Goal: Transaction & Acquisition: Purchase product/service

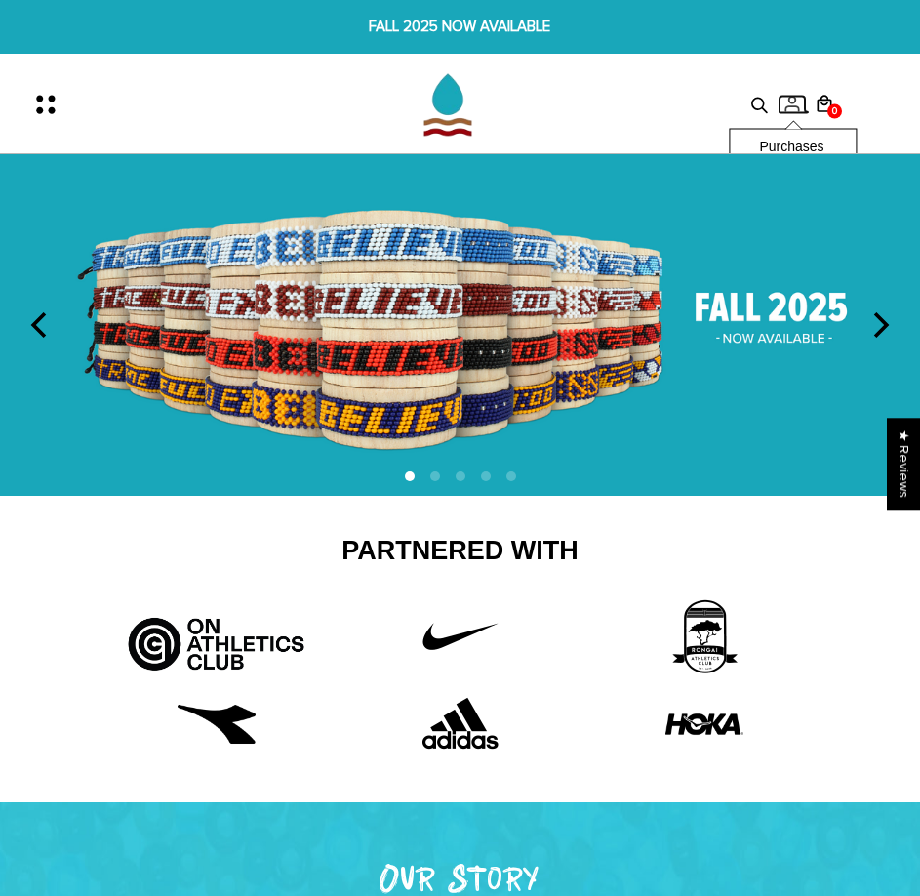
click at [786, 106] on icon at bounding box center [792, 105] width 29 height 20
click at [51, 105] on icon "Menu" at bounding box center [51, 104] width 41 height 41
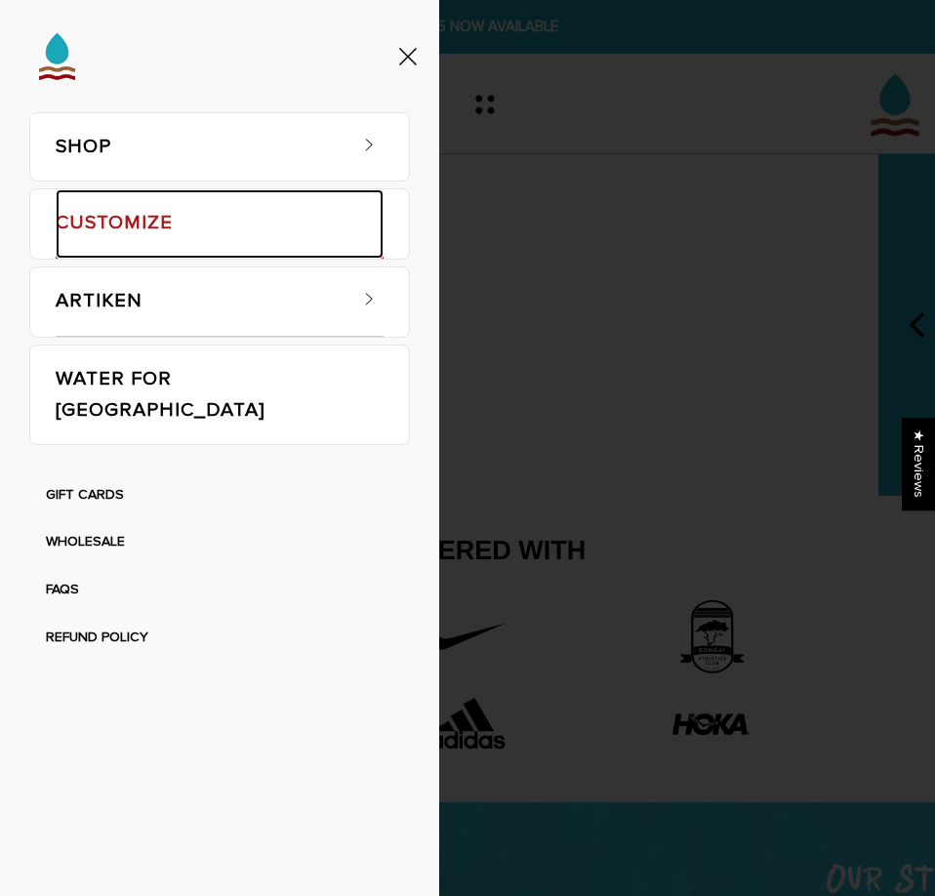
click at [118, 203] on link "CUSTOMIZE" at bounding box center [220, 224] width 328 height 70
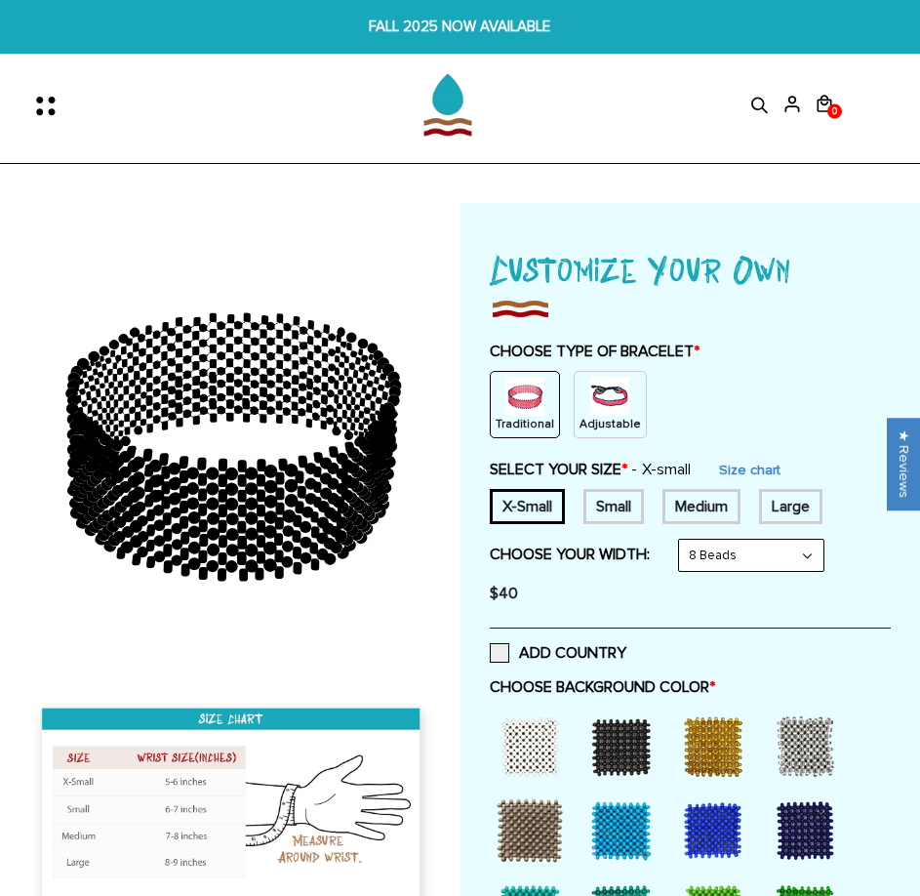
click at [617, 406] on img at bounding box center [609, 396] width 39 height 39
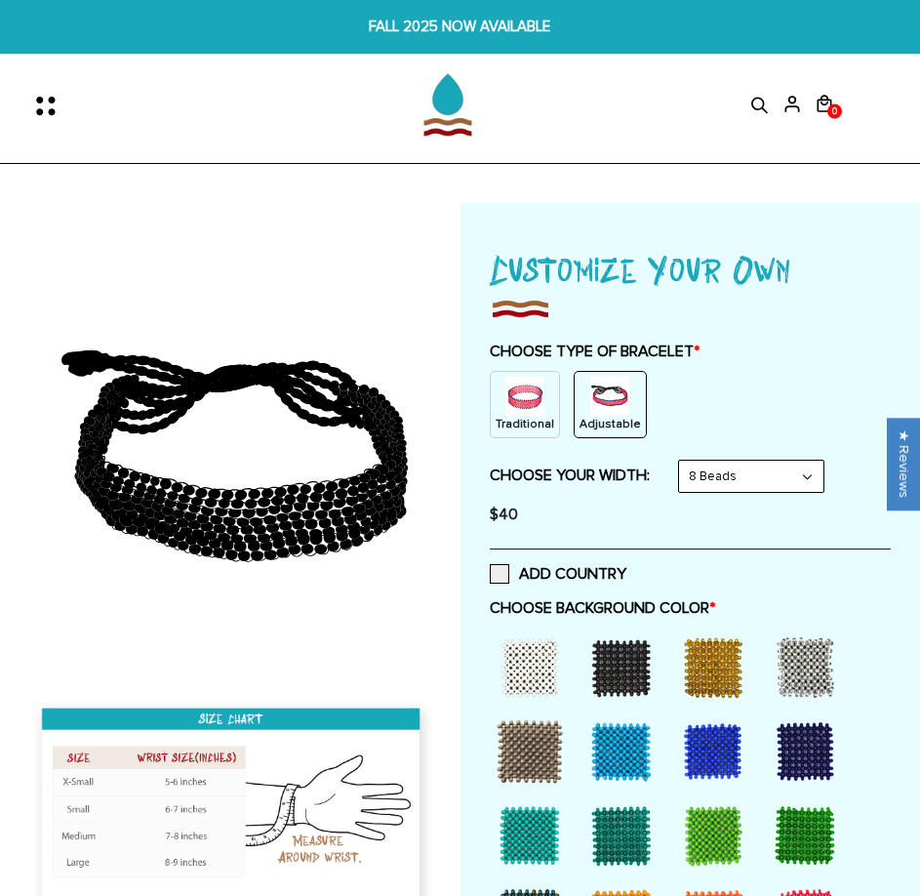
click at [709, 479] on select "8 Beads 6 Beads 10 Beads" at bounding box center [751, 476] width 144 height 31
select select "6-beads"
click at [683, 461] on select "8 Beads 6 Beads 10 Beads" at bounding box center [751, 476] width 144 height 31
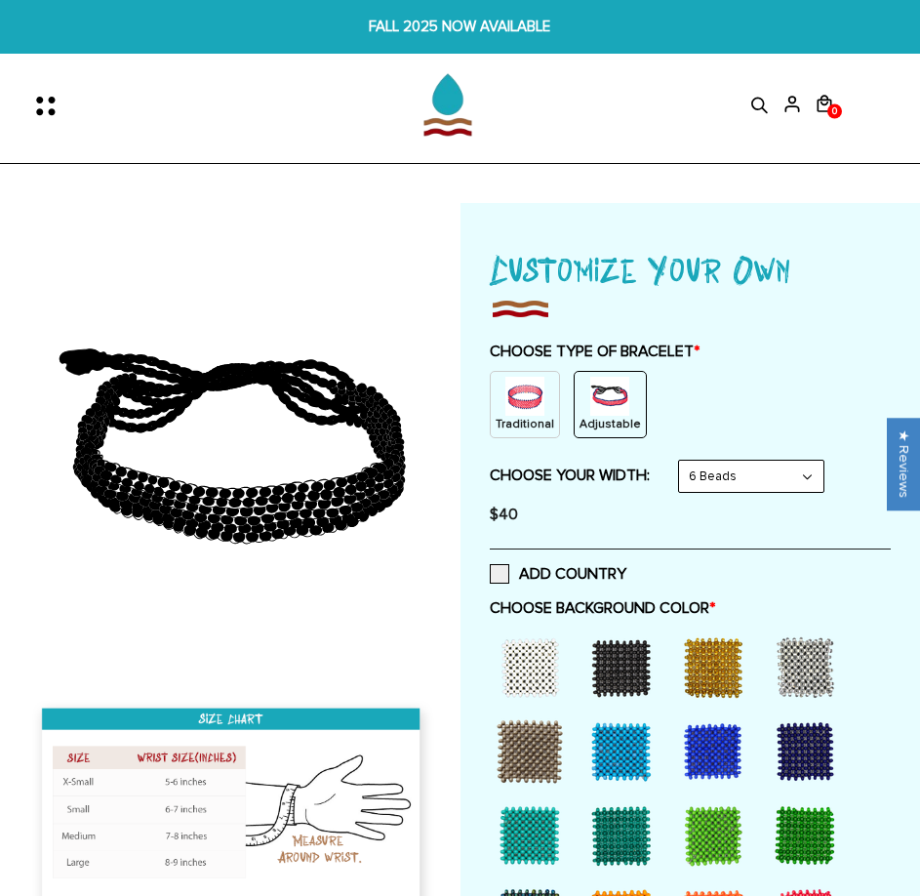
scroll to position [390, 0]
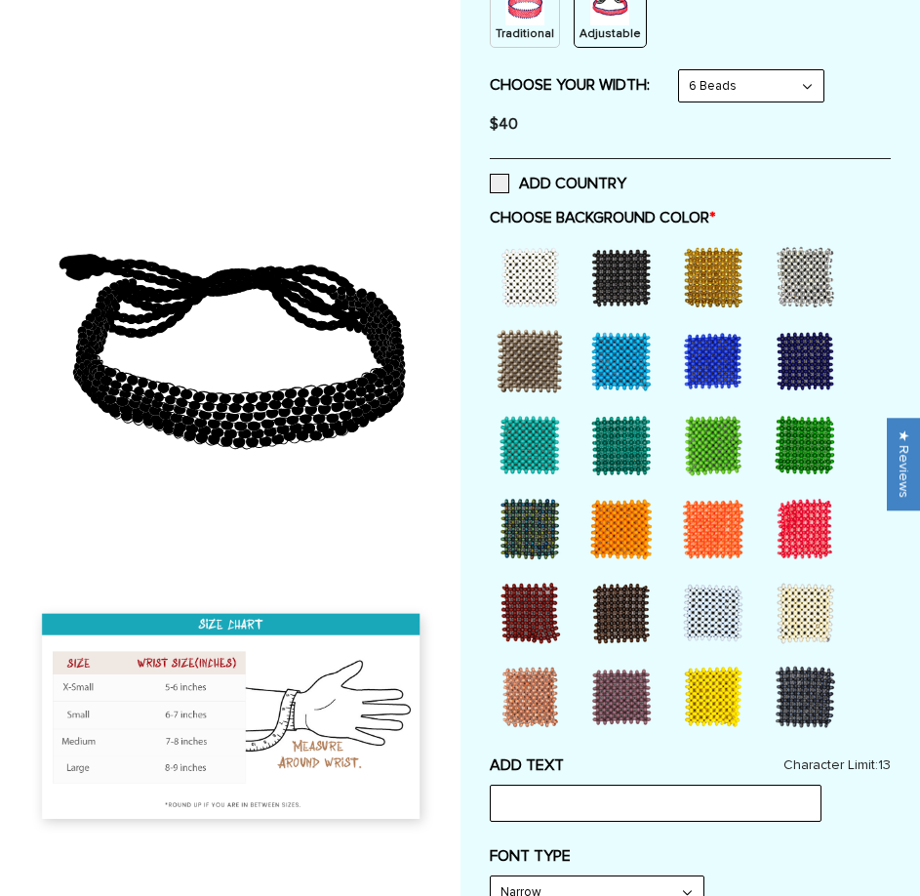
click at [816, 543] on div at bounding box center [805, 529] width 78 height 78
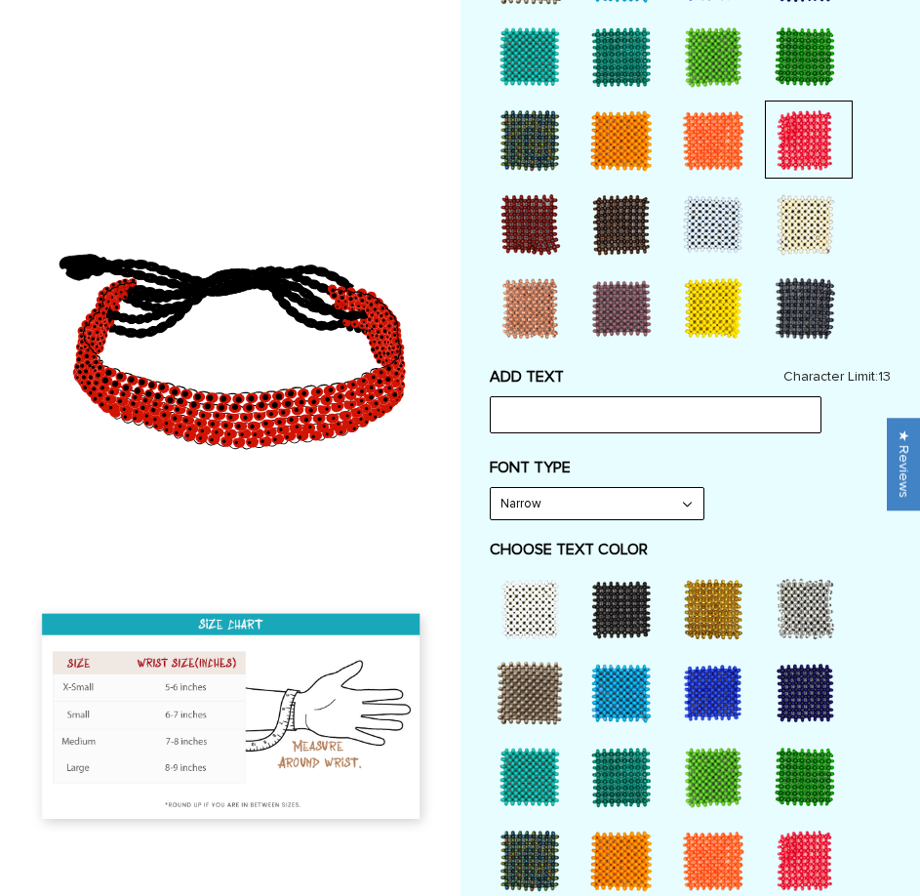
scroll to position [781, 0]
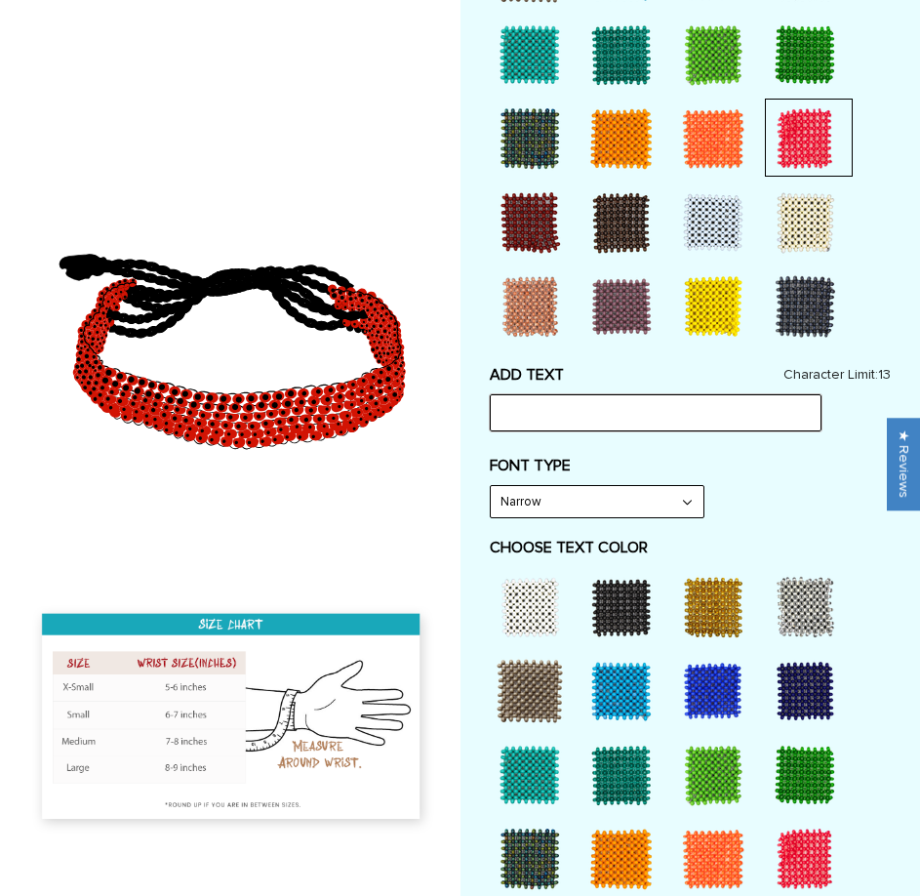
click at [522, 419] on input "text" at bounding box center [656, 412] width 332 height 37
click at [615, 496] on select "Narrow Bold" at bounding box center [597, 501] width 213 height 31
drag, startPoint x: 635, startPoint y: 507, endPoint x: 648, endPoint y: 515, distance: 15.4
click at [635, 507] on select "Narrow Bold" at bounding box center [597, 501] width 213 height 31
click at [767, 501] on div "FONT TYPE Narrow Narrow Bold" at bounding box center [691, 487] width 402 height 62
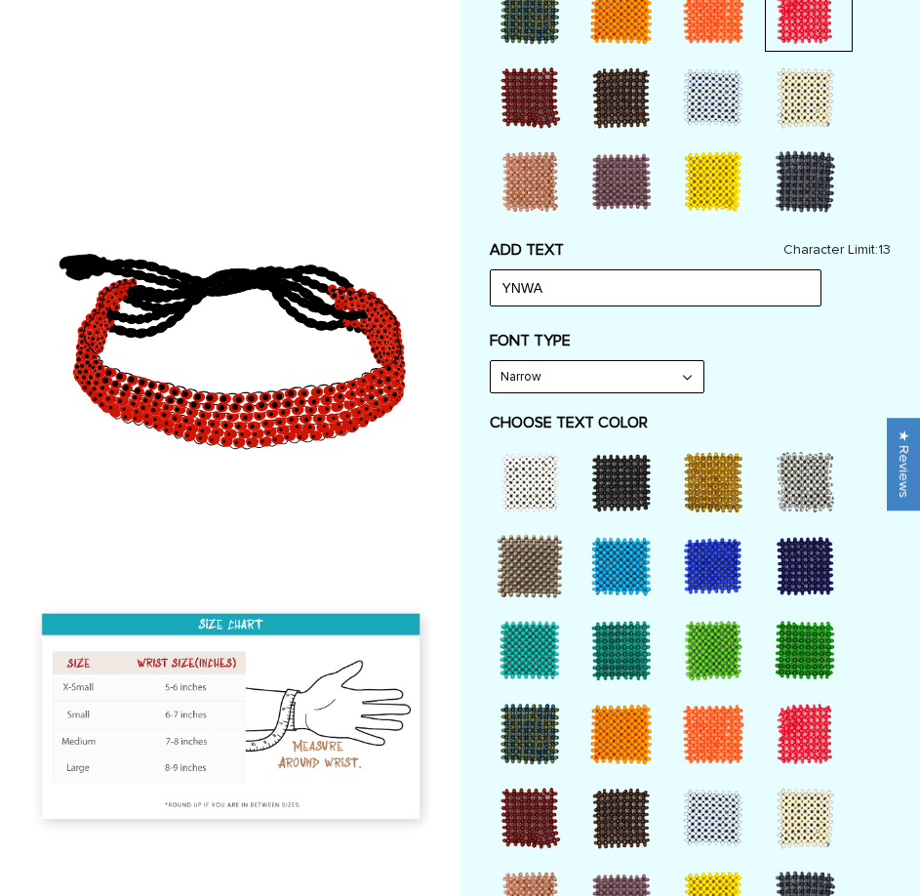
scroll to position [1074, 0]
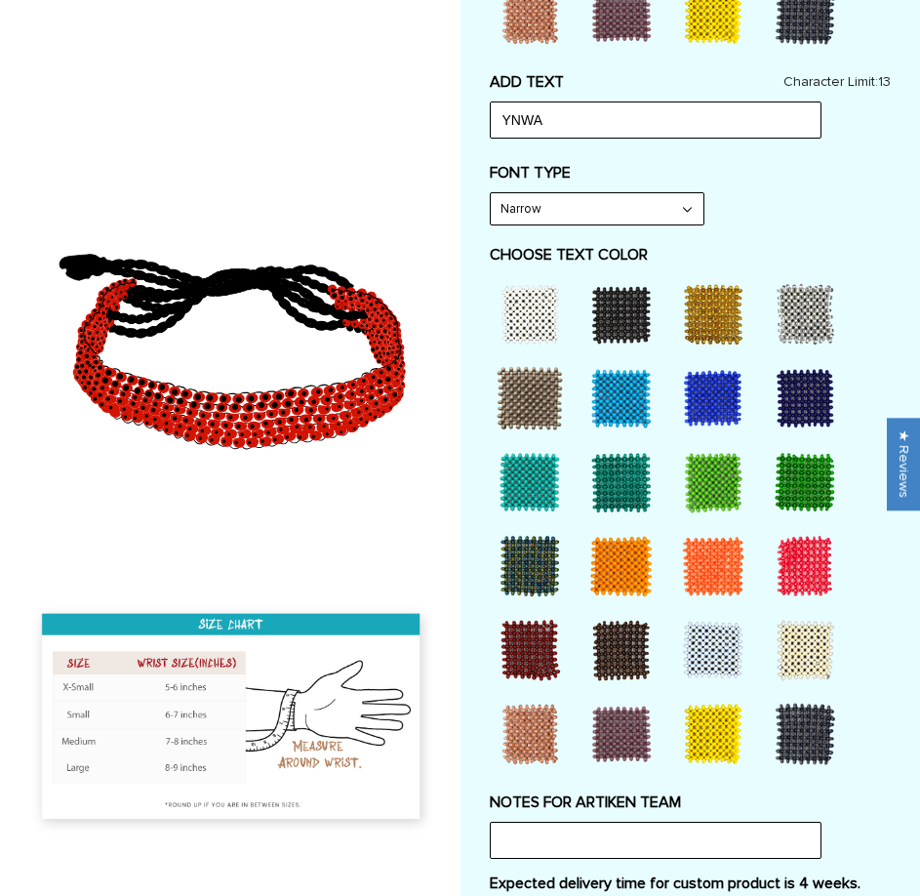
click at [619, 476] on div at bounding box center [622, 482] width 78 height 78
click at [604, 479] on div at bounding box center [622, 482] width 78 height 78
click at [792, 662] on div at bounding box center [805, 650] width 78 height 78
click at [820, 720] on div at bounding box center [805, 734] width 78 height 78
click at [819, 619] on div at bounding box center [805, 650] width 78 height 78
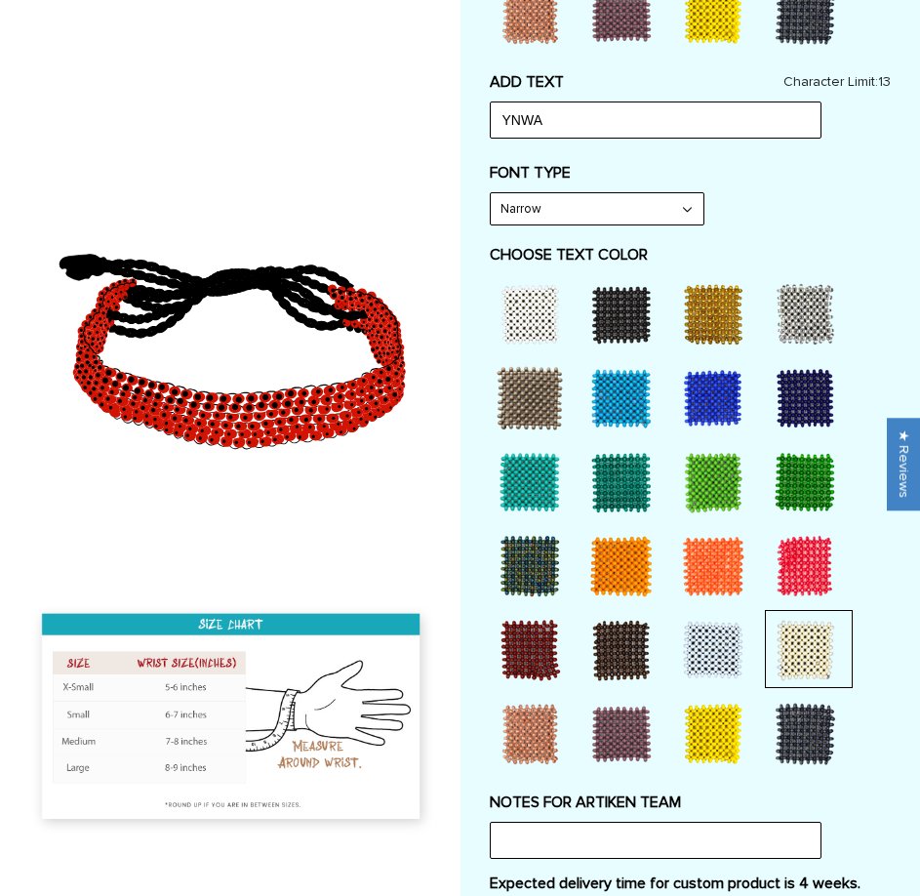
click at [632, 301] on div at bounding box center [622, 314] width 78 height 78
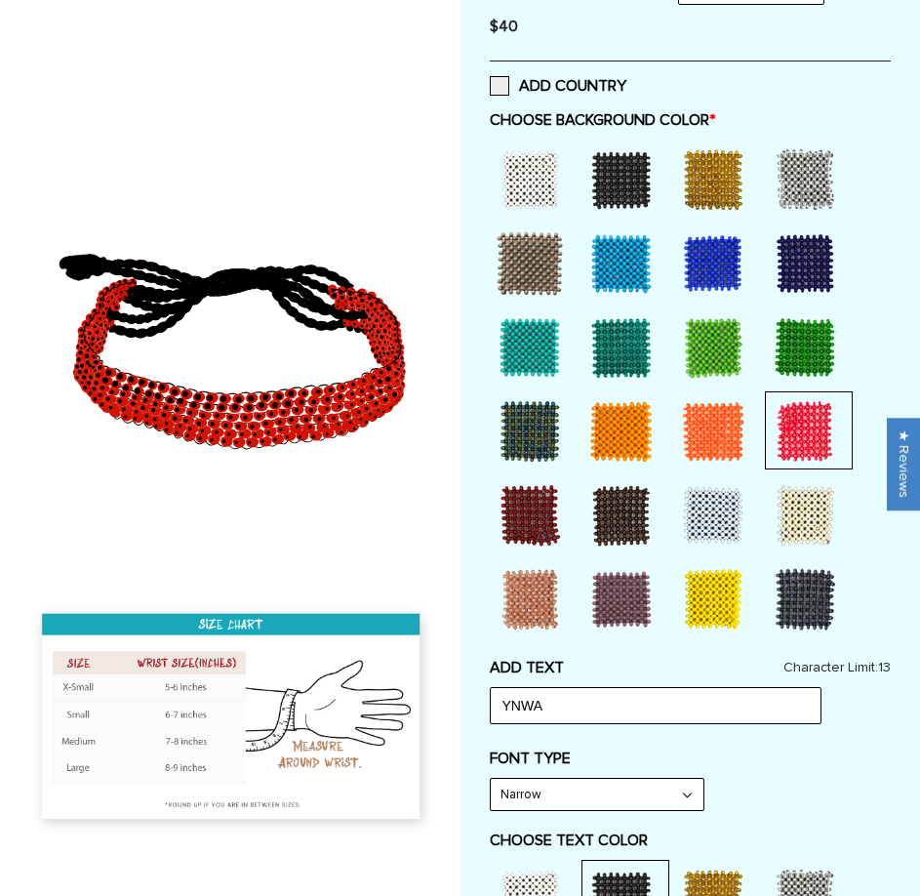
click at [633, 176] on div at bounding box center [622, 180] width 78 height 78
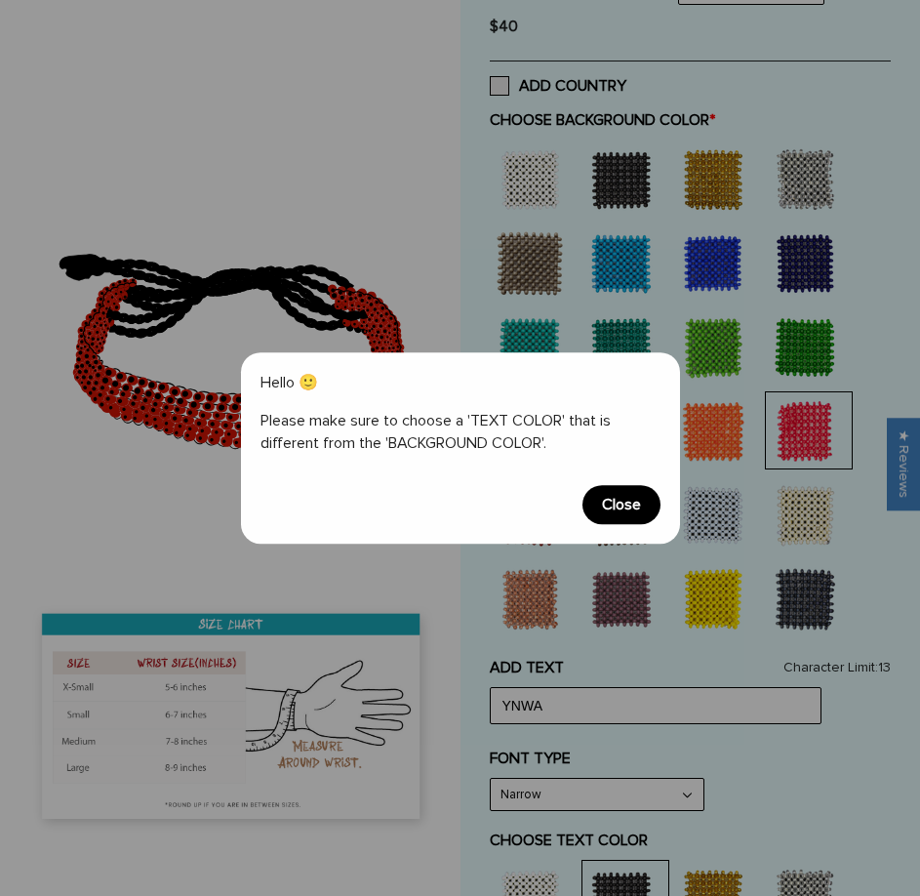
click at [623, 524] on div "Hello 🙂 Please make sure to choose a 'TEXT COLOR' that is different from the 'B…" at bounding box center [460, 447] width 439 height 191
click at [628, 513] on span "Close" at bounding box center [622, 504] width 78 height 39
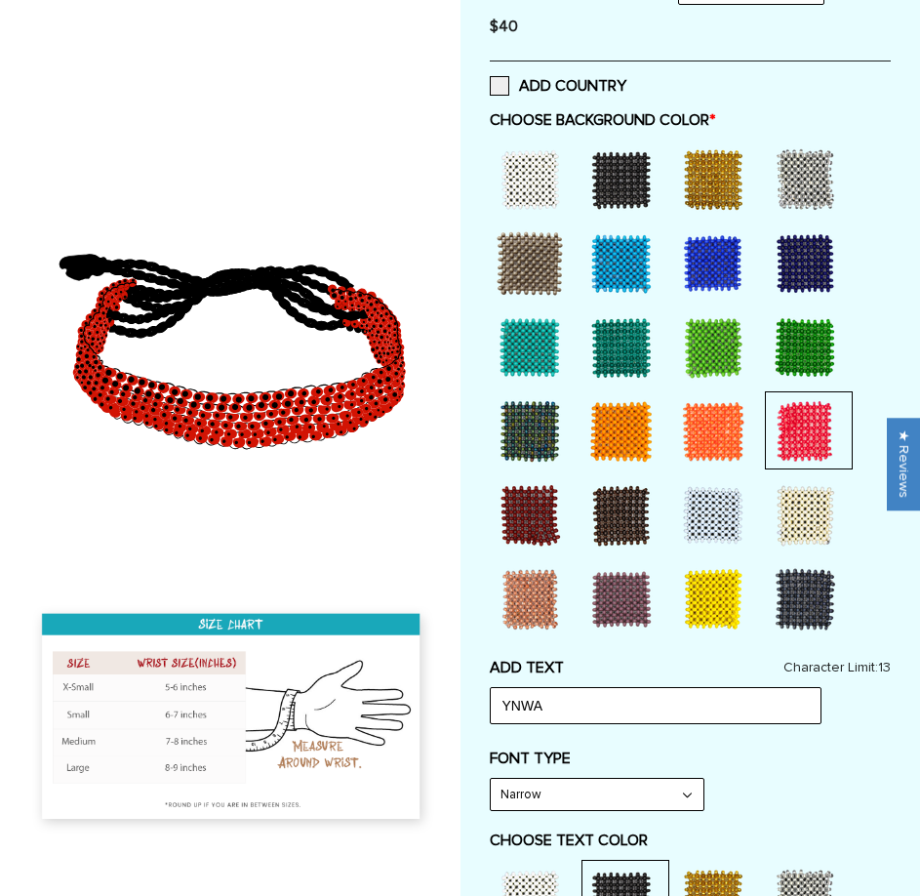
click at [707, 434] on div at bounding box center [713, 431] width 78 height 78
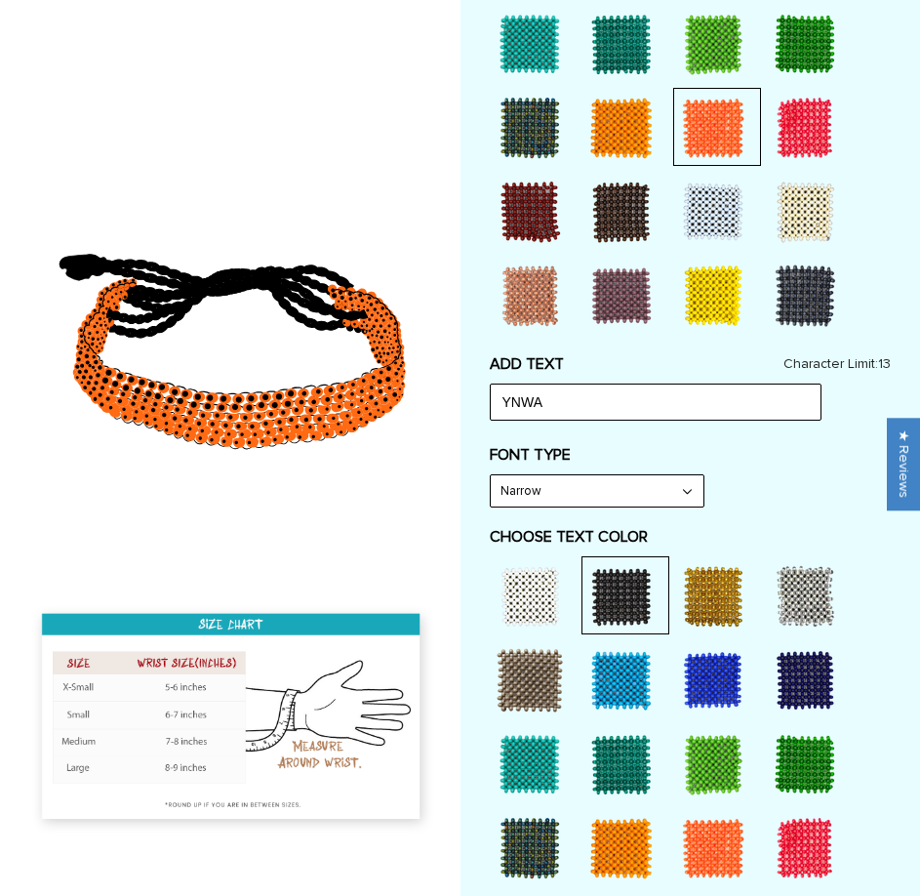
scroll to position [976, 0]
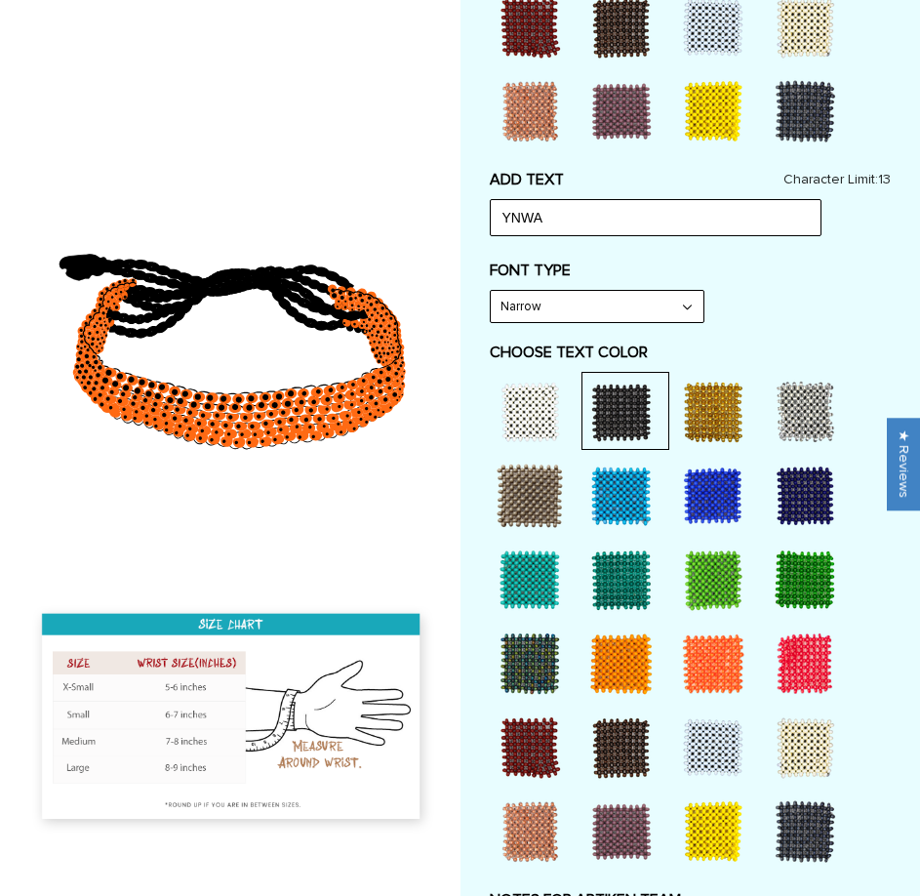
click at [612, 414] on div at bounding box center [622, 412] width 78 height 78
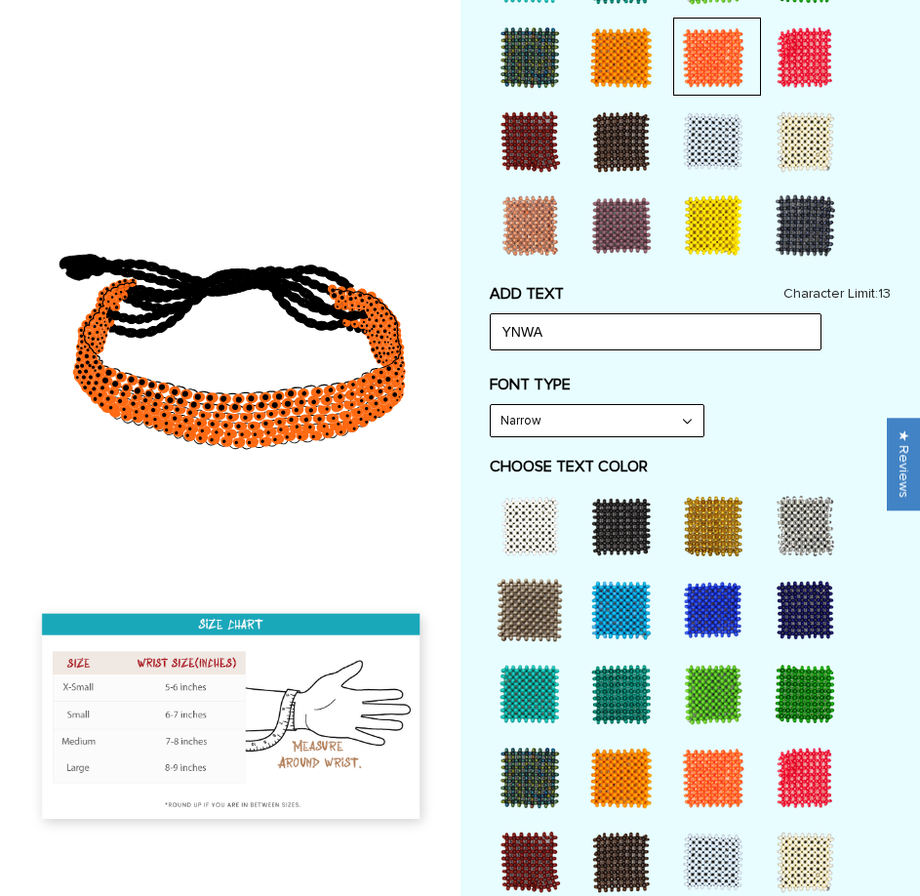
scroll to position [586, 0]
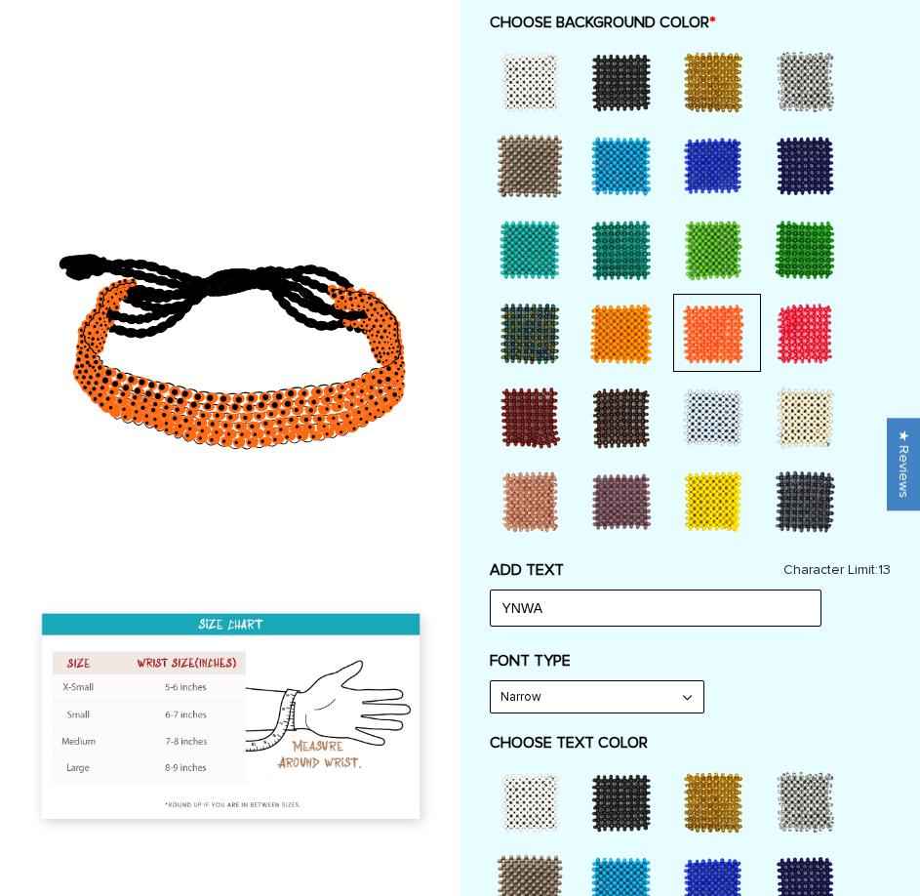
click at [635, 66] on div at bounding box center [622, 82] width 78 height 78
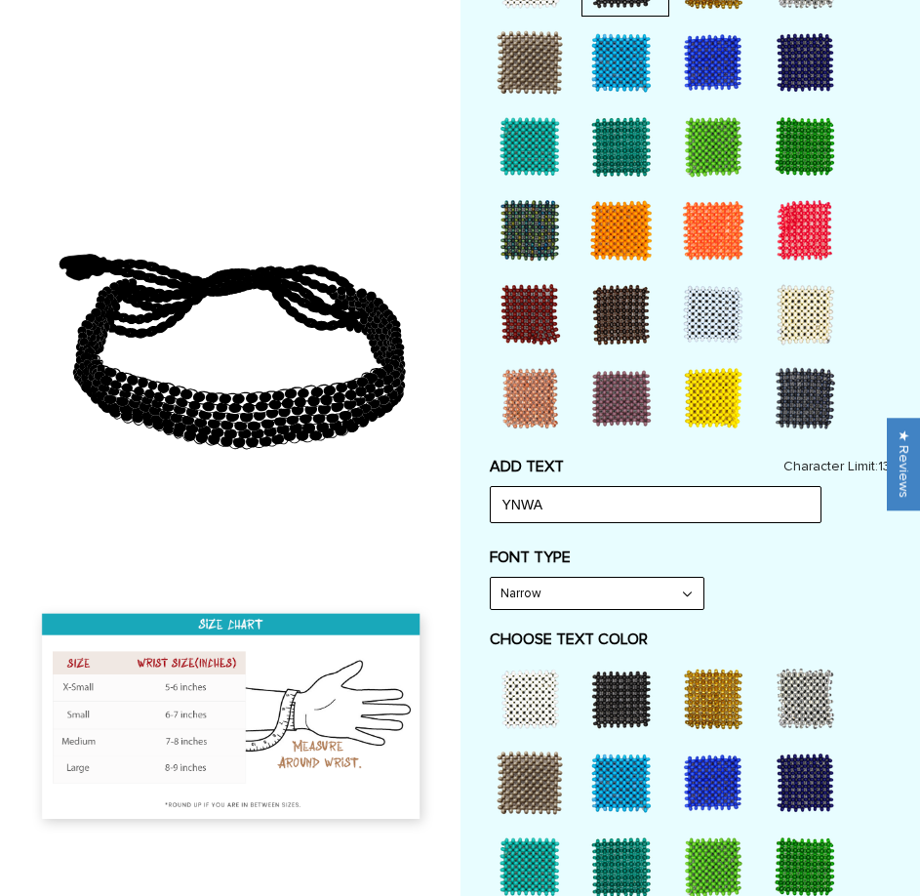
scroll to position [1074, 0]
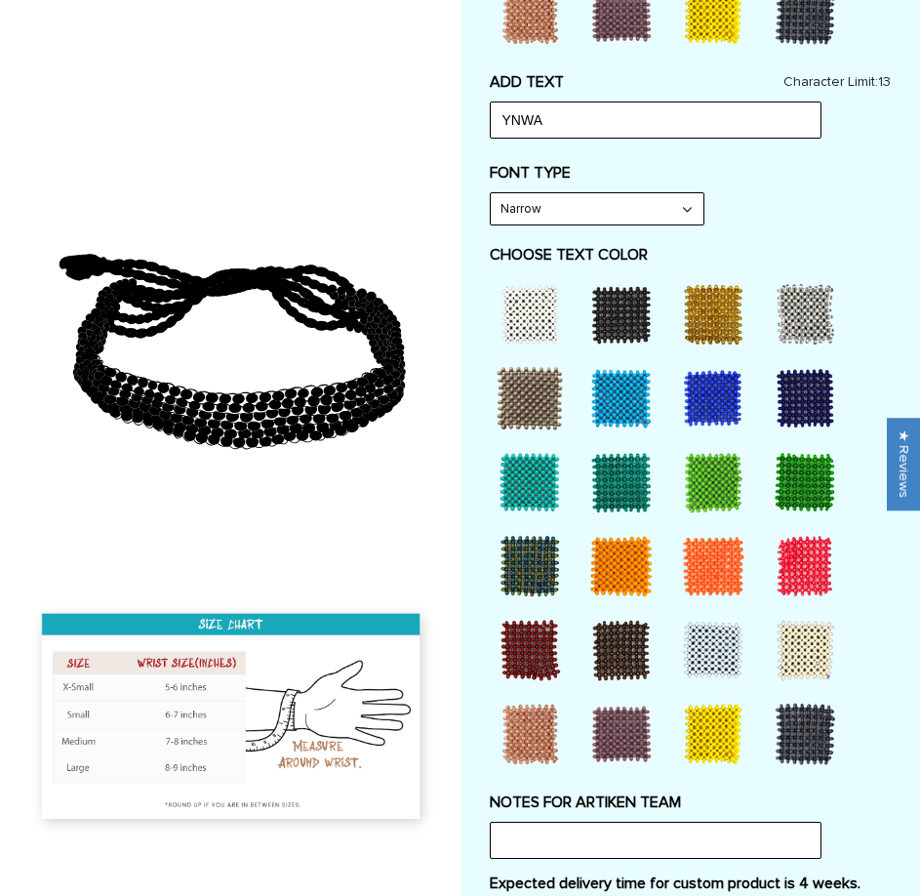
click at [796, 547] on div at bounding box center [805, 566] width 78 height 78
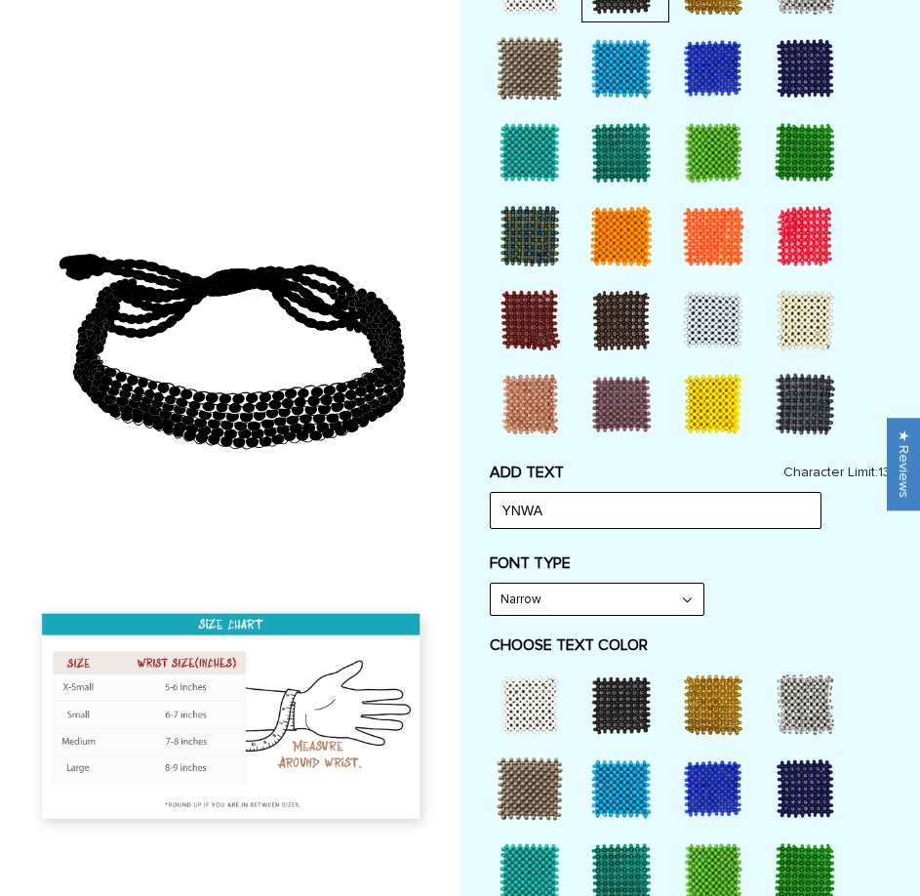
scroll to position [390, 0]
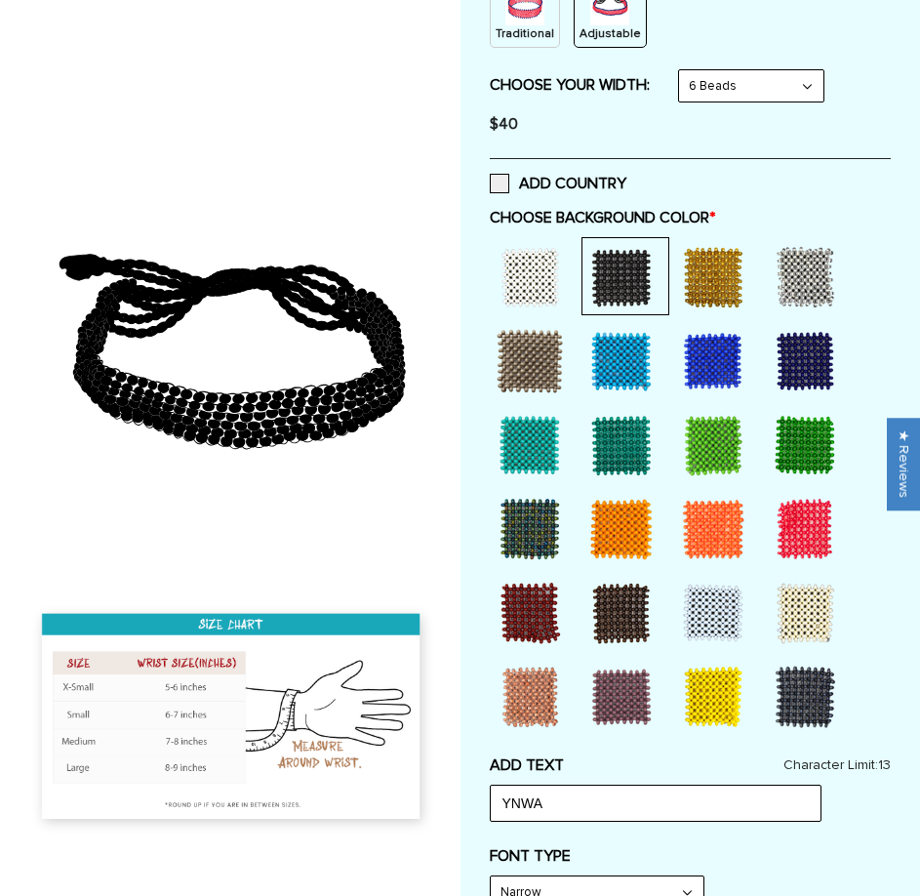
click at [821, 528] on div at bounding box center [805, 529] width 78 height 78
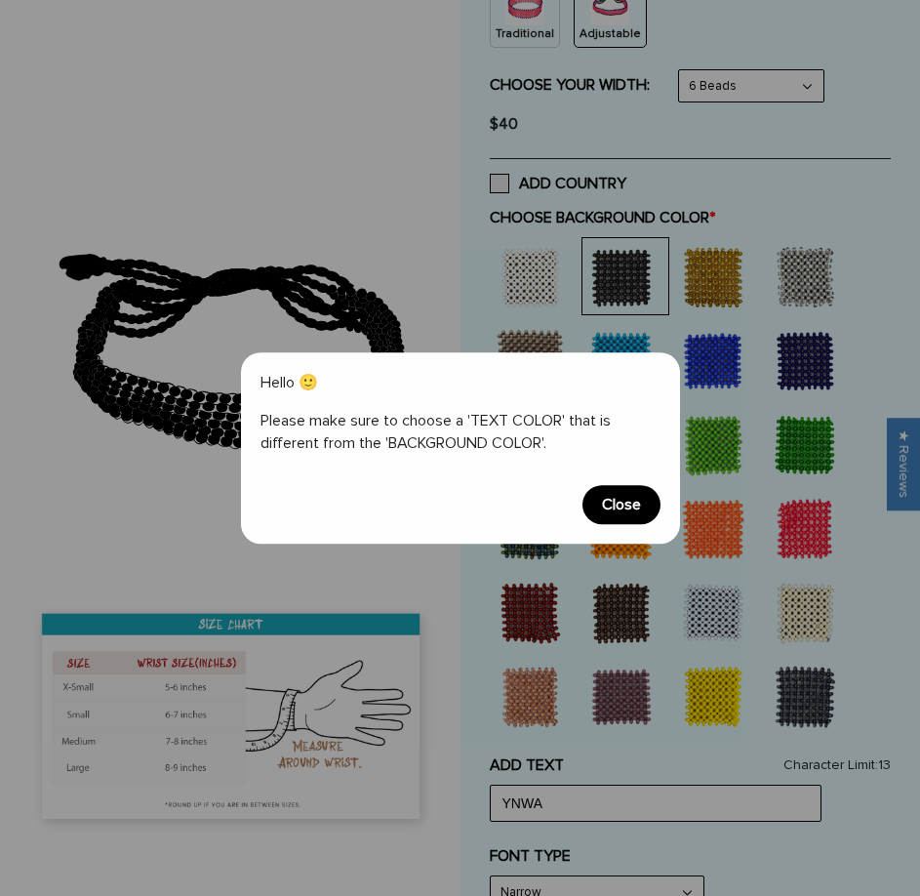
click at [610, 512] on span "Close" at bounding box center [622, 504] width 78 height 39
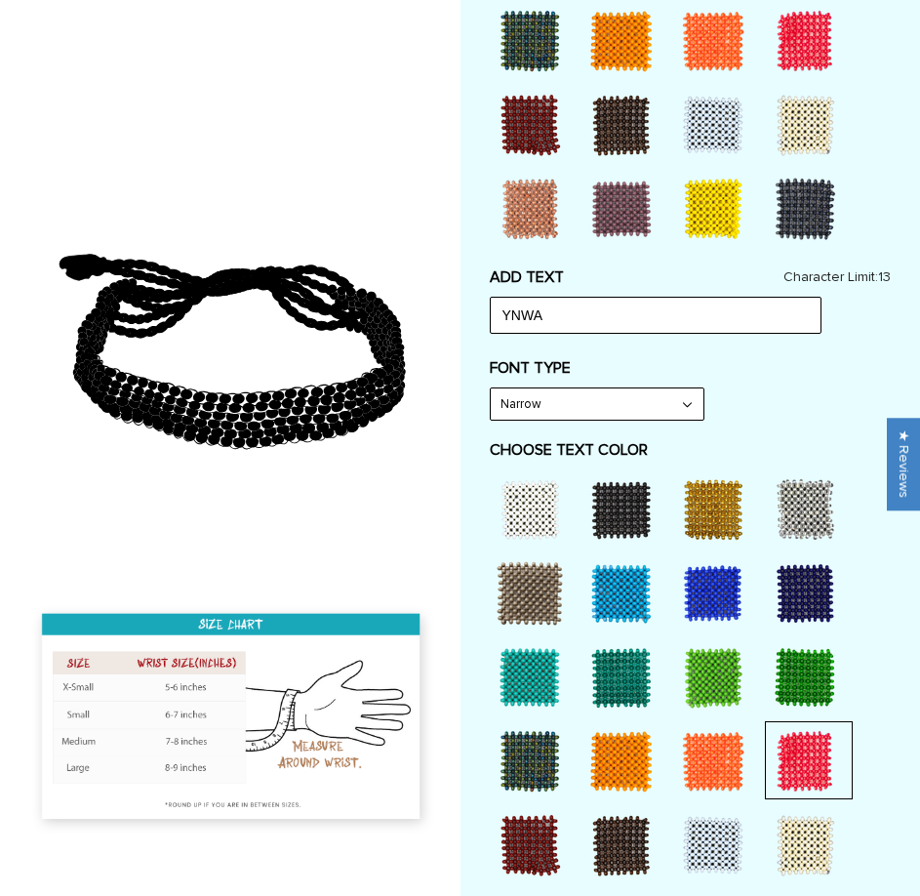
click at [727, 692] on div at bounding box center [713, 677] width 78 height 78
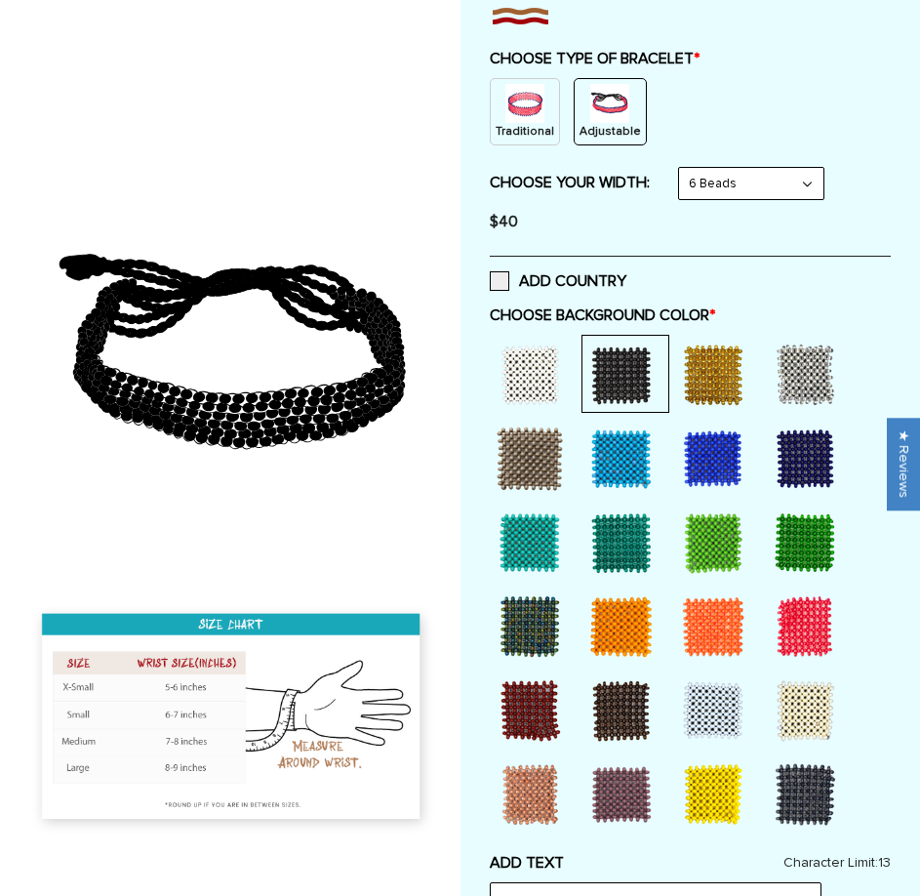
click at [823, 628] on div at bounding box center [805, 627] width 78 height 78
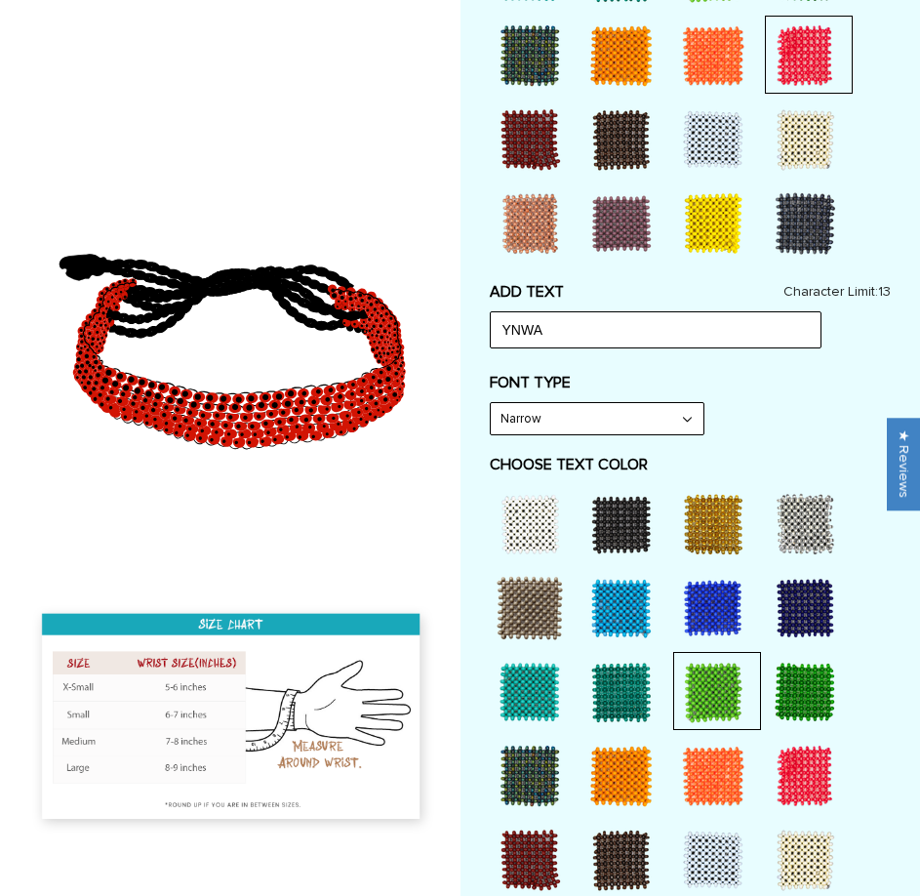
scroll to position [976, 0]
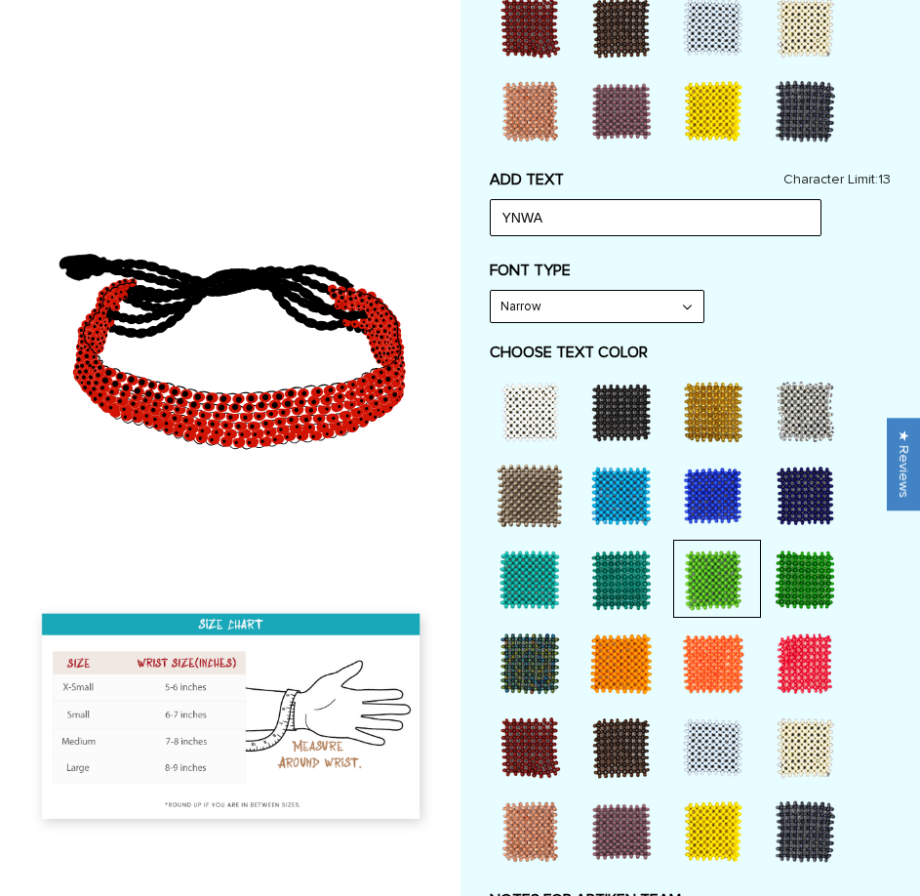
click at [535, 431] on div at bounding box center [530, 412] width 78 height 78
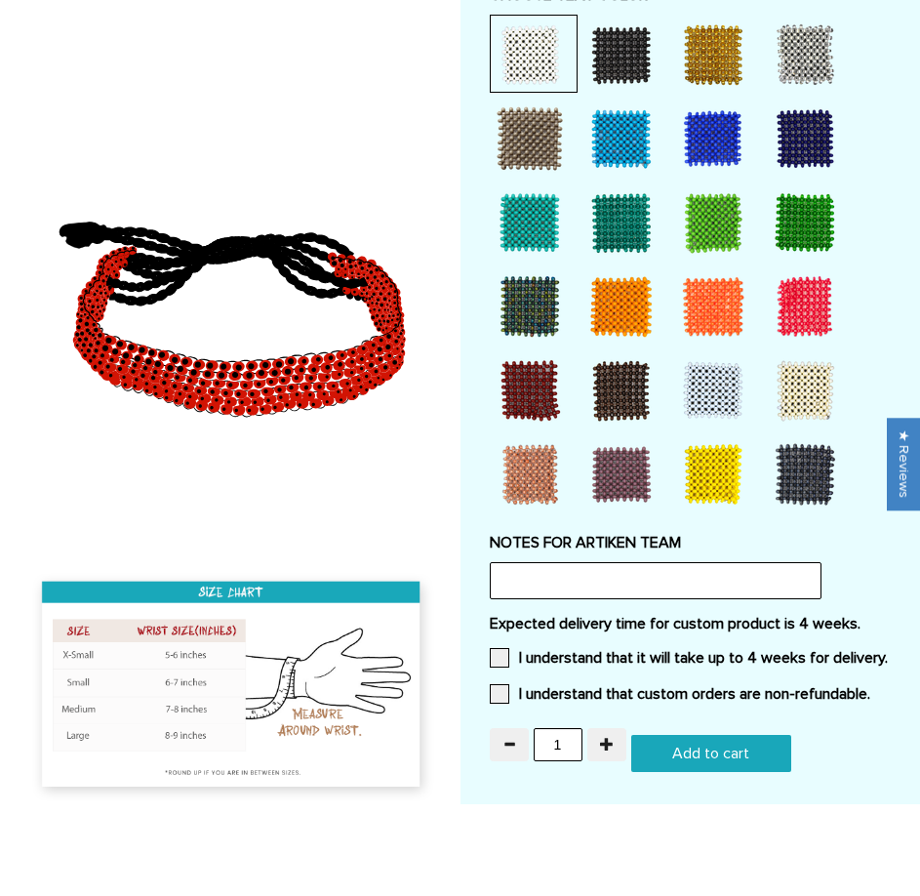
scroll to position [1464, 0]
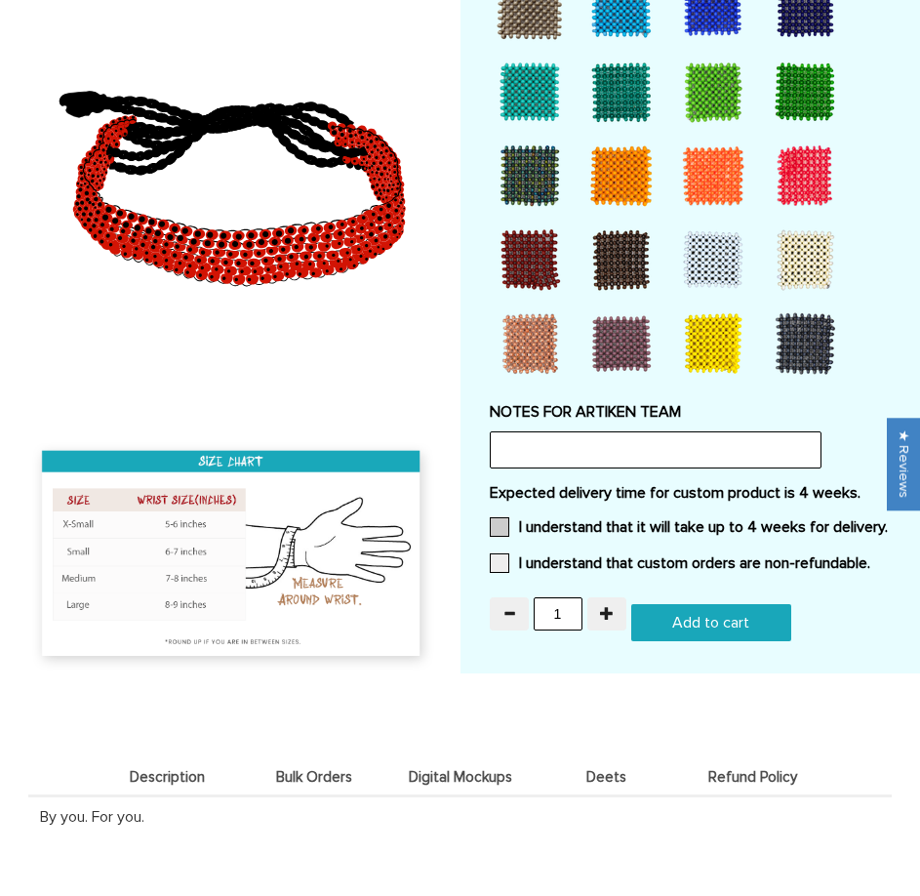
click at [498, 528] on span at bounding box center [500, 527] width 20 height 20
click at [888, 521] on input "I understand that it will take up to 4 weeks for delivery." at bounding box center [888, 521] width 0 height 0
click at [492, 560] on span at bounding box center [500, 563] width 20 height 20
click at [871, 557] on input "I understand that custom orders are non-refundable." at bounding box center [871, 557] width 0 height 0
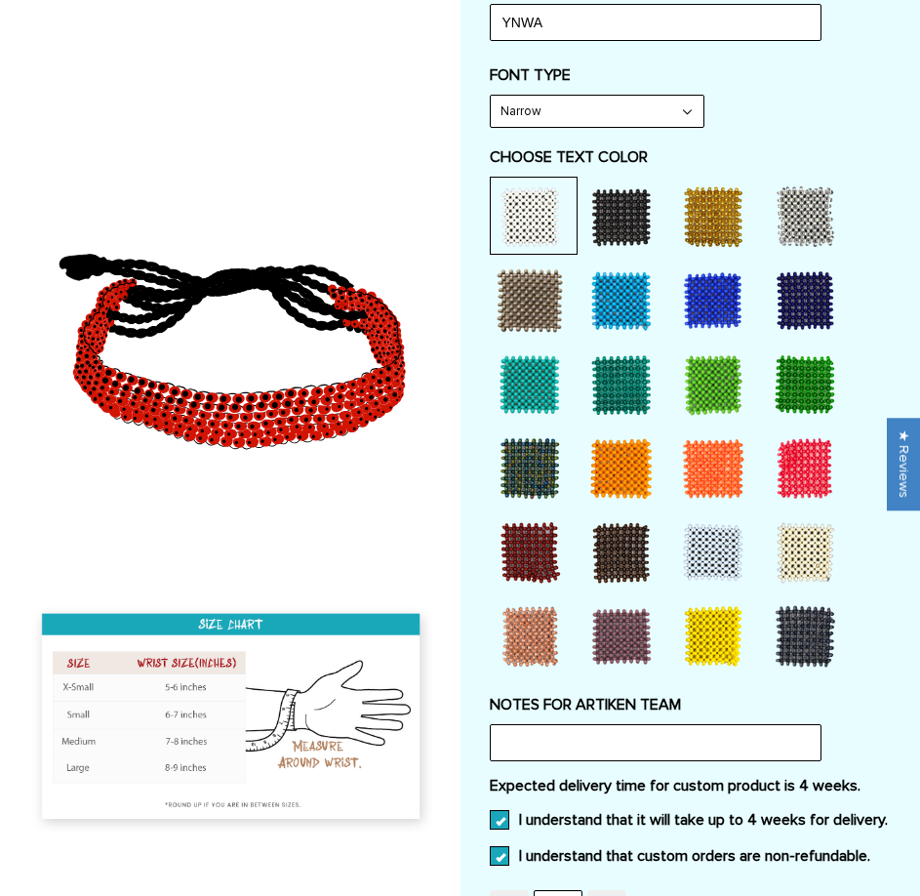
scroll to position [976, 0]
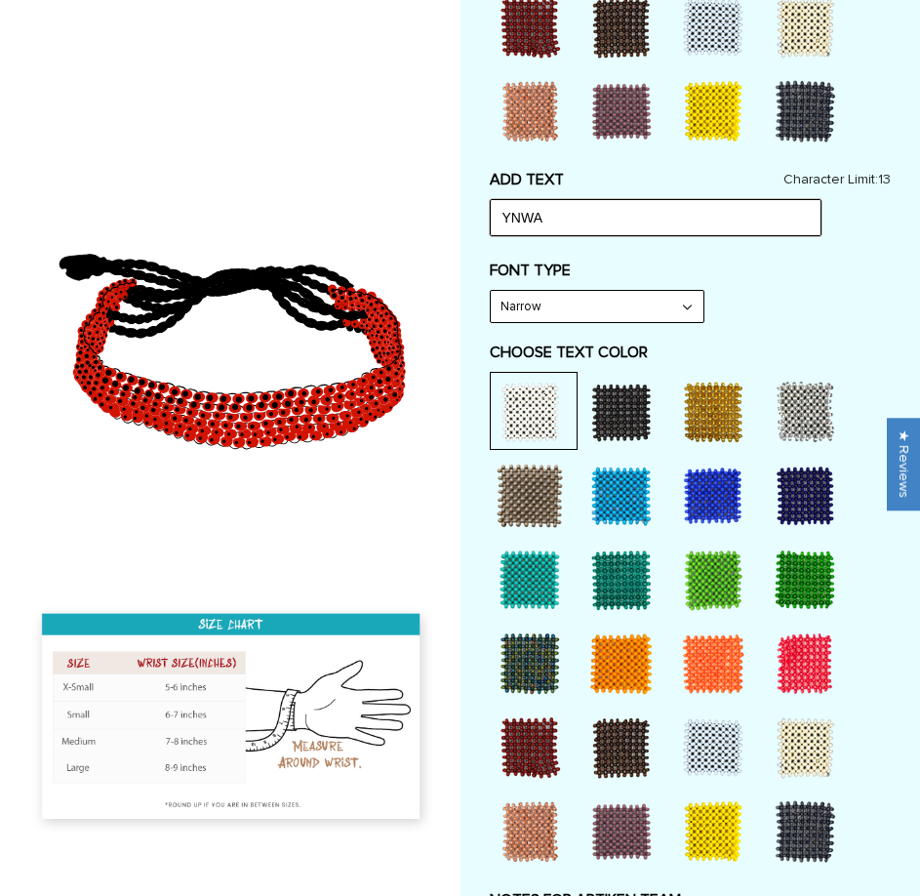
click at [691, 223] on input "YNWA" at bounding box center [656, 217] width 332 height 37
drag, startPoint x: 546, startPoint y: 217, endPoint x: 591, endPoint y: 229, distance: 47.6
click at [547, 217] on input "YNWA LFC" at bounding box center [656, 217] width 332 height 37
drag, startPoint x: 580, startPoint y: 223, endPoint x: 552, endPoint y: 224, distance: 27.4
click at [552, 224] on input "YNWA--LFC" at bounding box center [656, 217] width 332 height 37
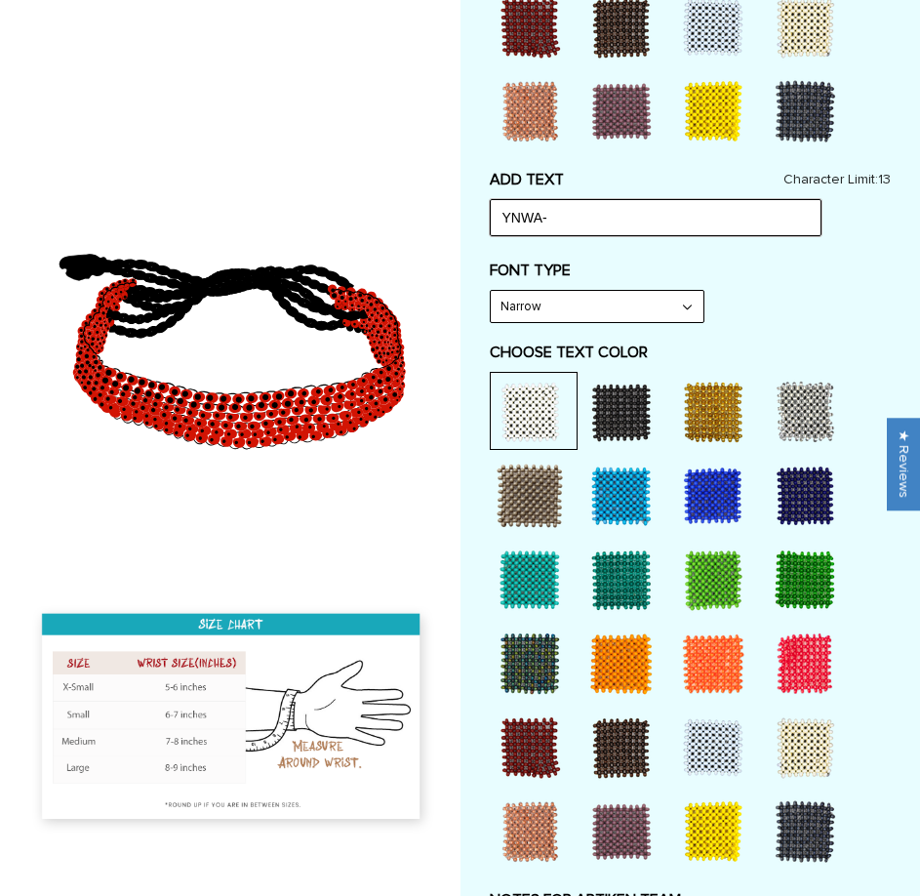
type input "YNWA"
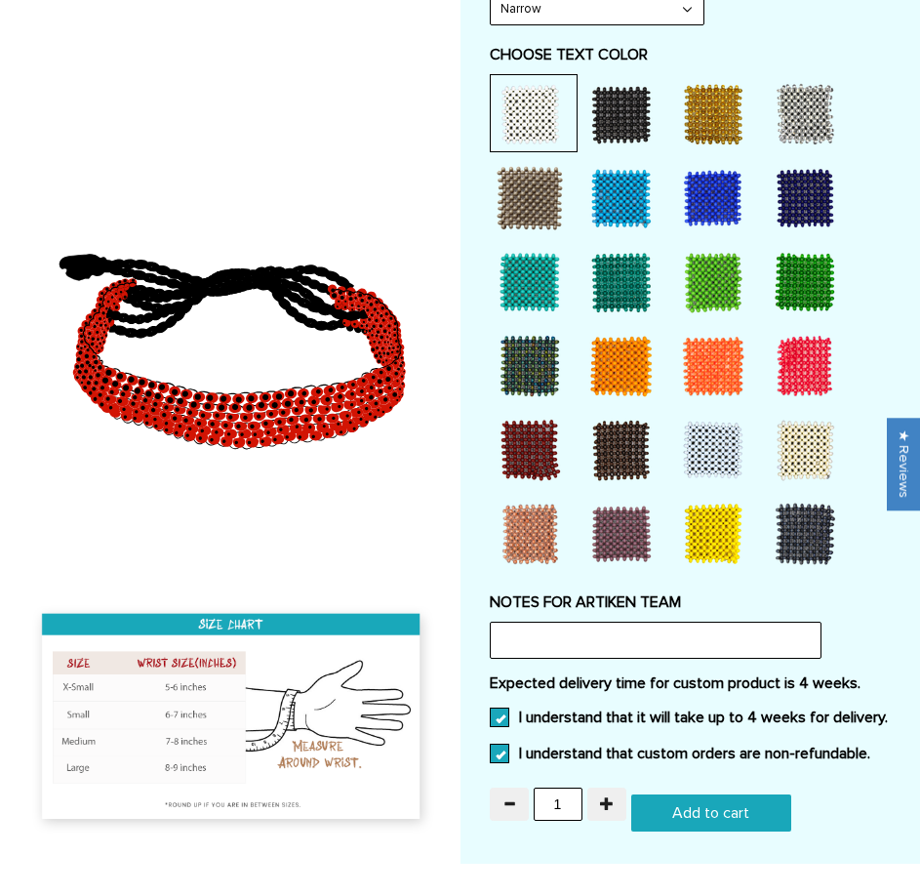
scroll to position [1464, 0]
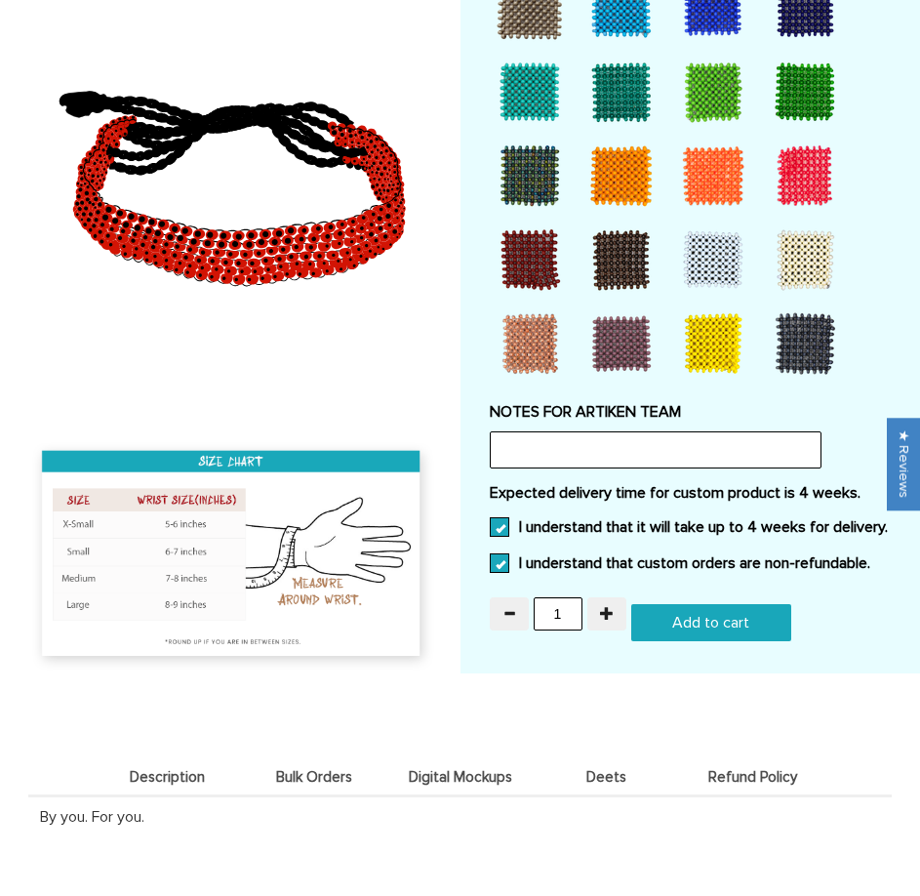
click at [672, 630] on input "Add to cart" at bounding box center [711, 622] width 161 height 37
type input "Add to cart"
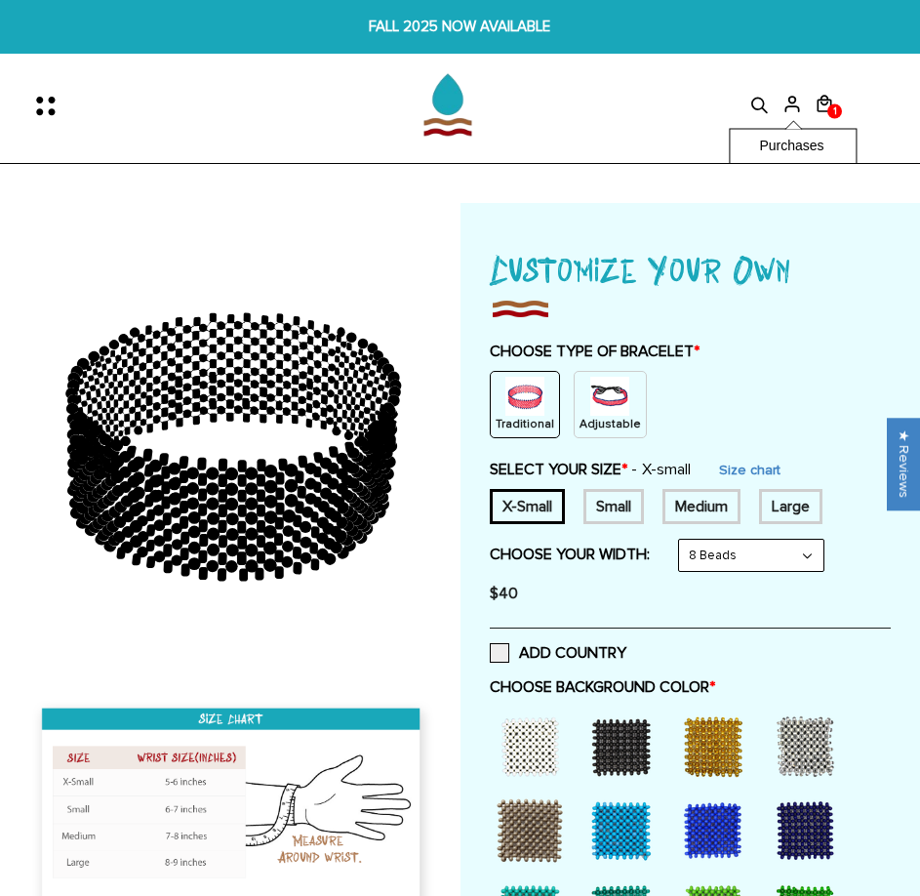
click at [822, 129] on div "Purchases Addresses Log out" at bounding box center [793, 171] width 128 height 84
click at [831, 101] on span "1" at bounding box center [836, 111] width 14 height 29
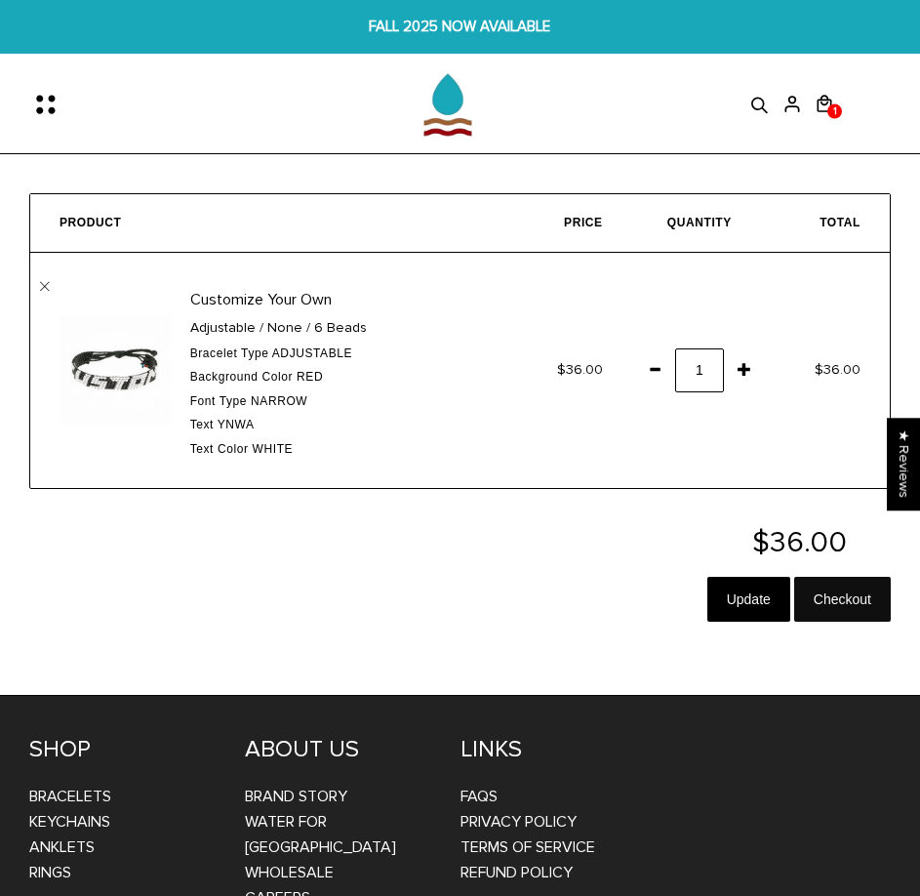
click at [834, 605] on input "Checkout" at bounding box center [842, 599] width 97 height 45
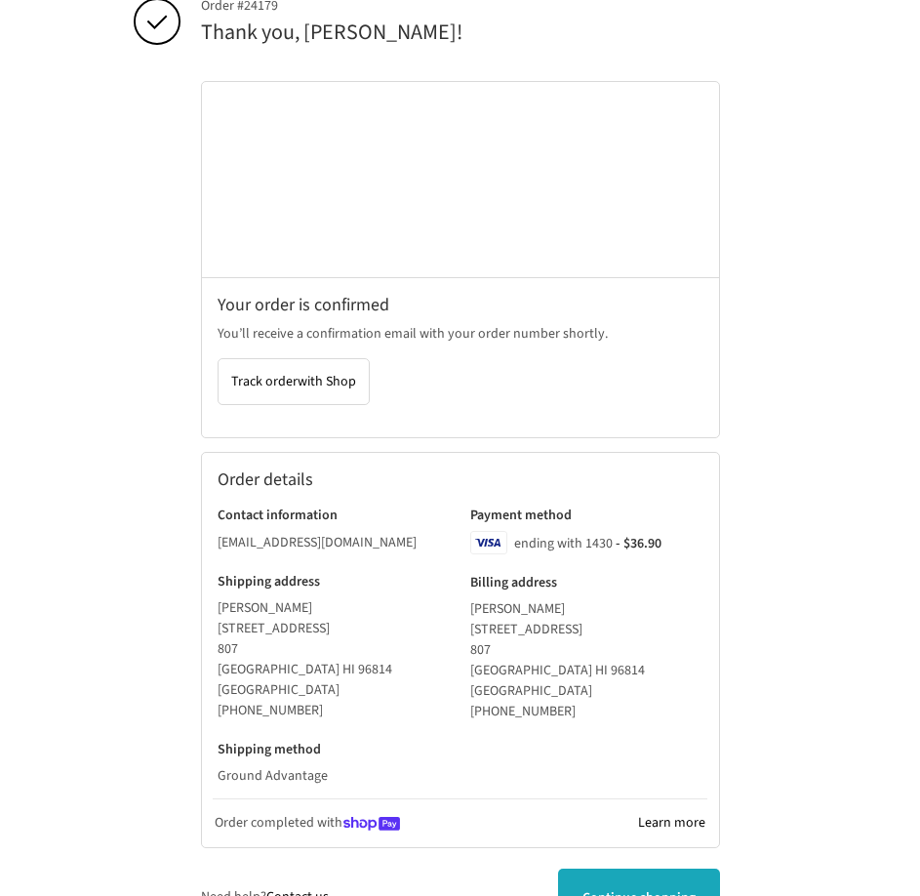
scroll to position [318, 0]
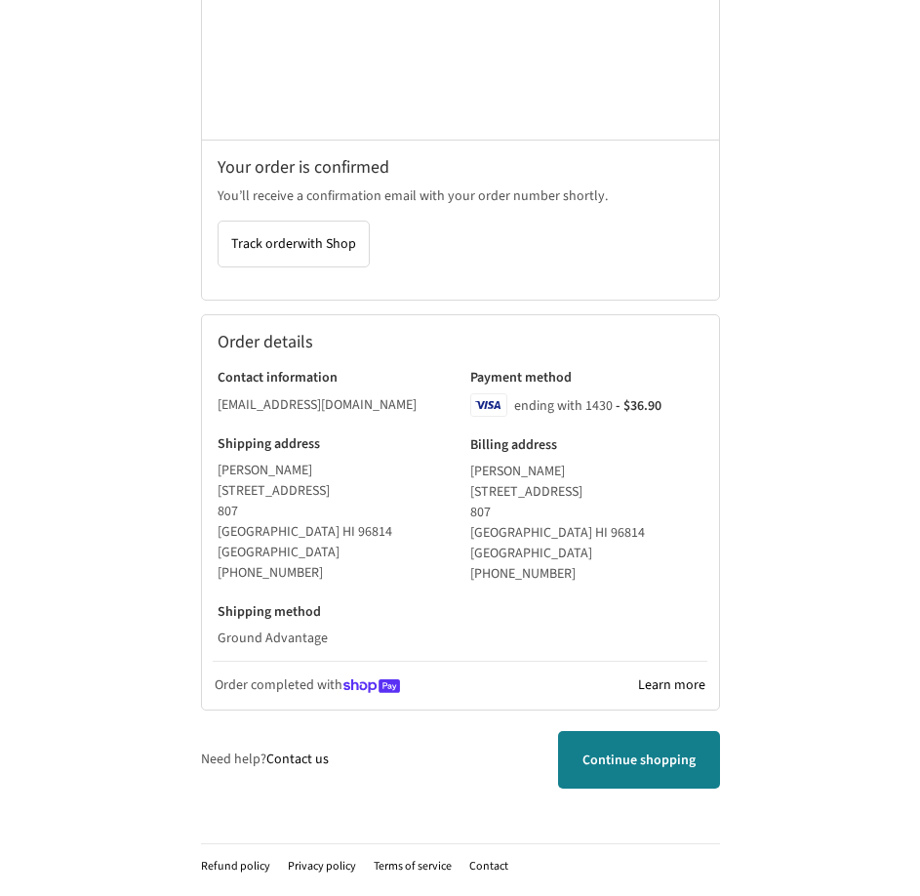
drag, startPoint x: 665, startPoint y: 774, endPoint x: 678, endPoint y: 774, distance: 13.7
click at [666, 774] on link "Continue shopping" at bounding box center [639, 760] width 162 height 58
